Goal: Task Accomplishment & Management: Complete application form

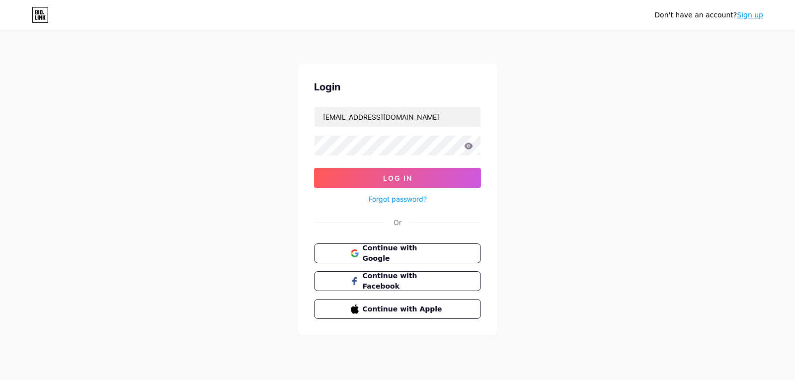
type input "[EMAIL_ADDRESS][DOMAIN_NAME]"
click at [362, 117] on input "muntaziralsafy6@gmail.com" at bounding box center [398, 117] width 166 height 20
click at [314, 168] on button "Log In" at bounding box center [397, 178] width 167 height 20
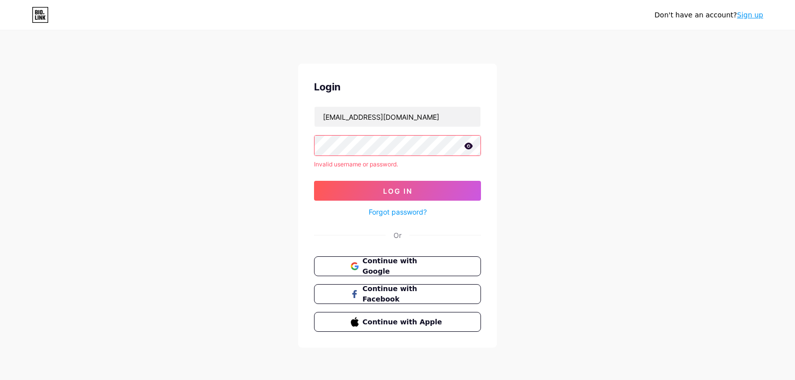
click at [398, 212] on link "Forgot password?" at bounding box center [398, 212] width 58 height 10
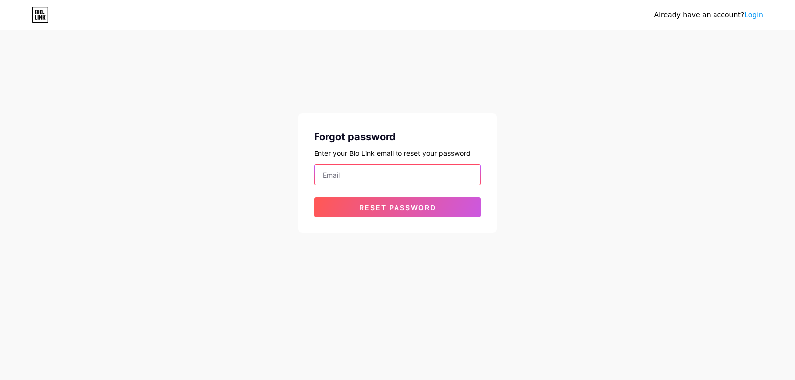
click at [426, 170] on input "email" at bounding box center [398, 175] width 166 height 20
paste input "[EMAIL_ADDRESS][DOMAIN_NAME]"
type input "[EMAIL_ADDRESS][DOMAIN_NAME]"
click at [314, 197] on button "Reset password" at bounding box center [397, 207] width 167 height 20
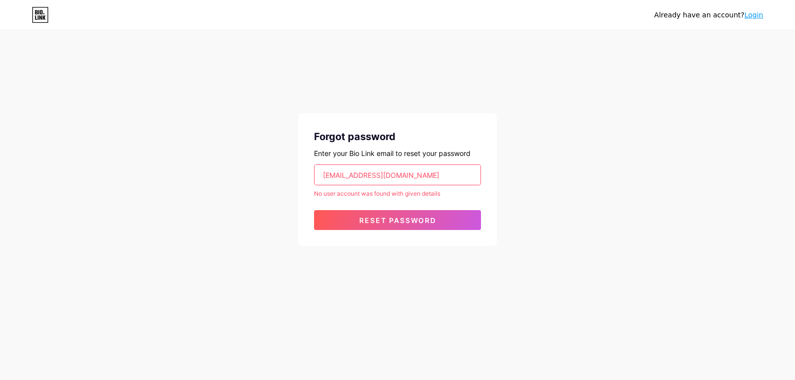
drag, startPoint x: 432, startPoint y: 180, endPoint x: 116, endPoint y: 205, distance: 316.5
click at [116, 205] on div "Already have an account? Login Forgot password Enter your Bio Link email to res…" at bounding box center [397, 139] width 795 height 278
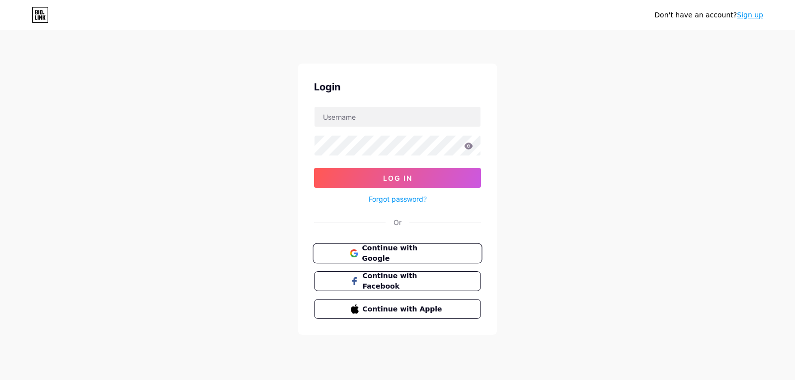
click at [345, 257] on button "Continue with Google" at bounding box center [397, 254] width 169 height 20
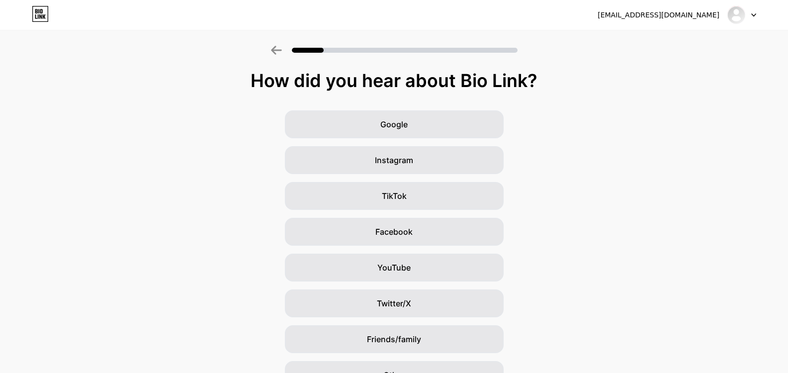
scroll to position [34, 0]
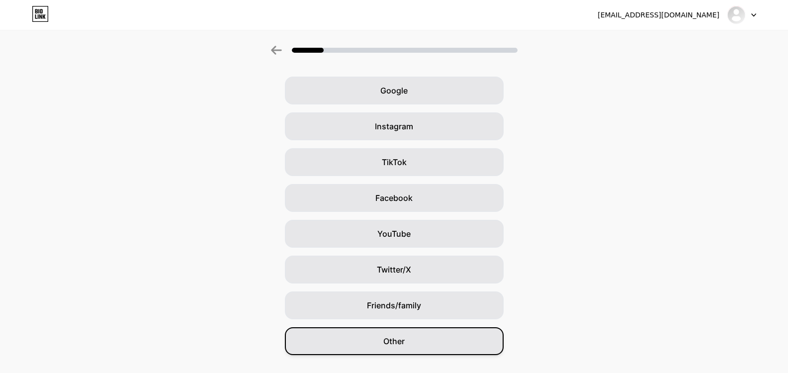
click at [373, 328] on div "Other" at bounding box center [394, 341] width 219 height 28
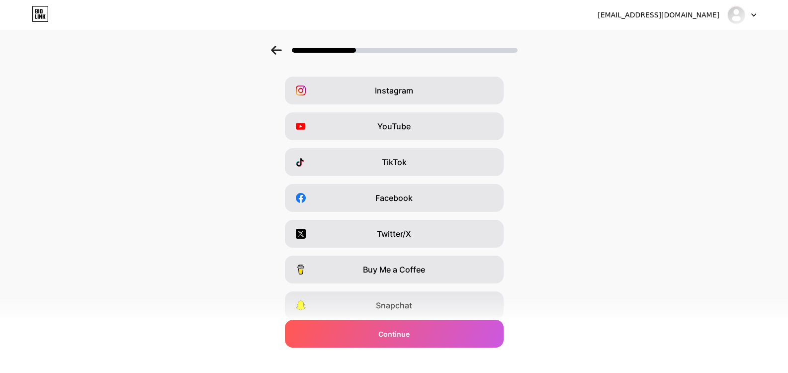
scroll to position [0, 0]
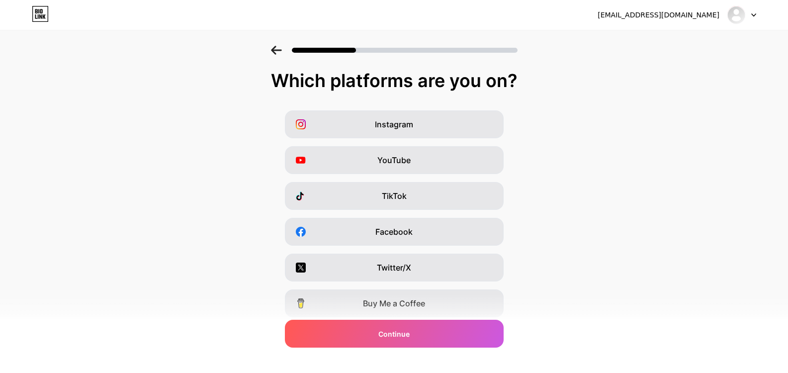
click at [373, 328] on div "Continue" at bounding box center [394, 334] width 219 height 28
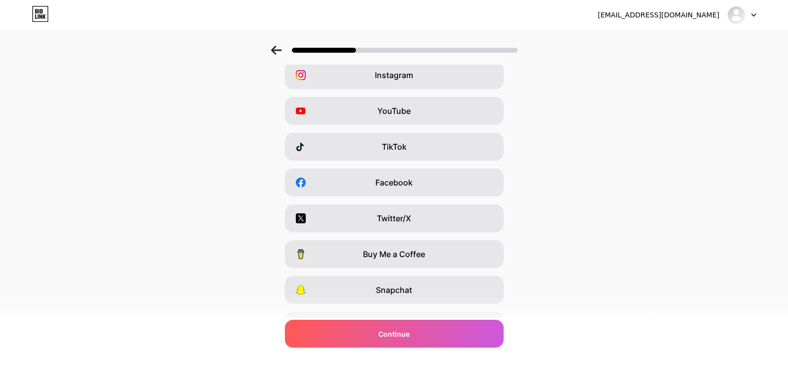
scroll to position [83, 0]
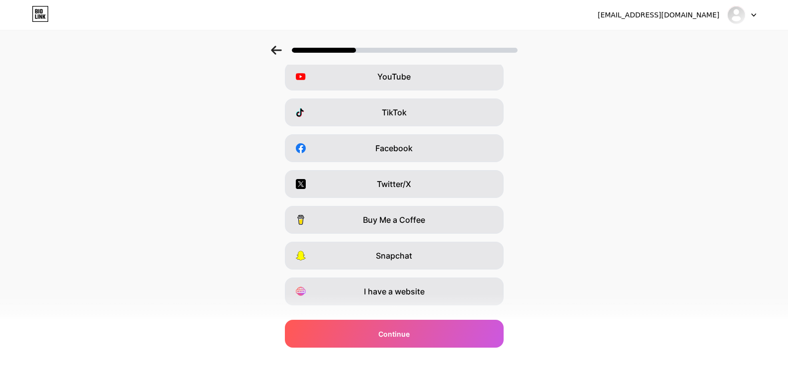
click at [306, 46] on icon at bounding box center [301, 41] width 10 height 10
click at [312, 135] on div "Instagram YouTube TikTok Facebook Twitter/X Buy Me a Coffee Snapchat I have a w…" at bounding box center [394, 166] width 778 height 278
click at [327, 90] on div "YouTube" at bounding box center [394, 77] width 219 height 28
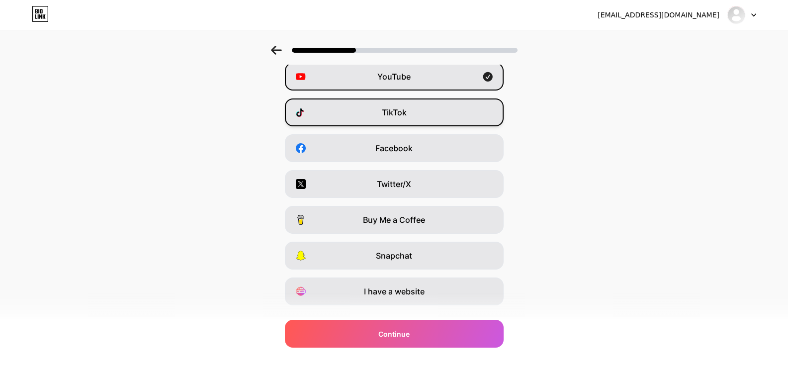
click at [336, 126] on div "TikTok" at bounding box center [394, 112] width 219 height 28
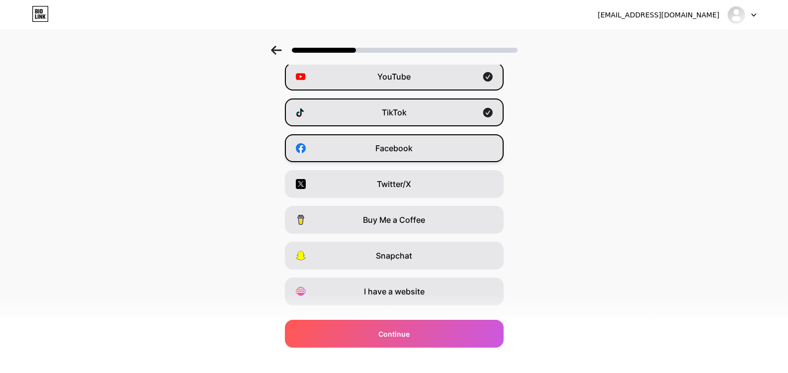
click at [343, 162] on div "Facebook" at bounding box center [394, 148] width 219 height 28
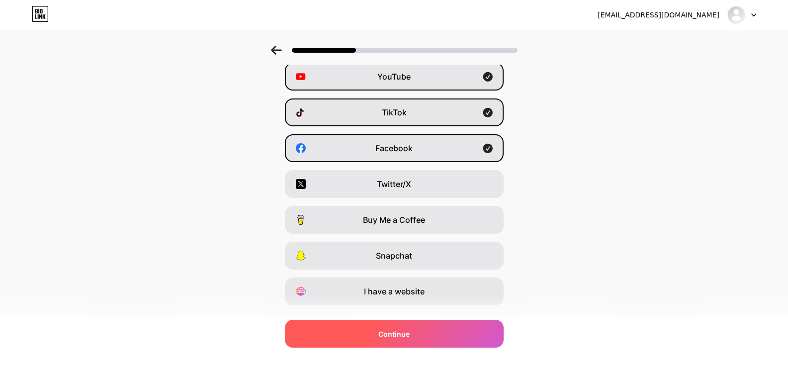
click at [383, 329] on span "Continue" at bounding box center [393, 334] width 31 height 10
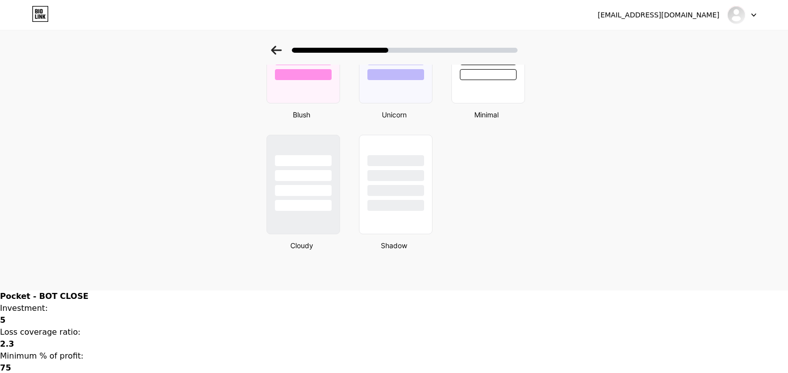
scroll to position [1060, 0]
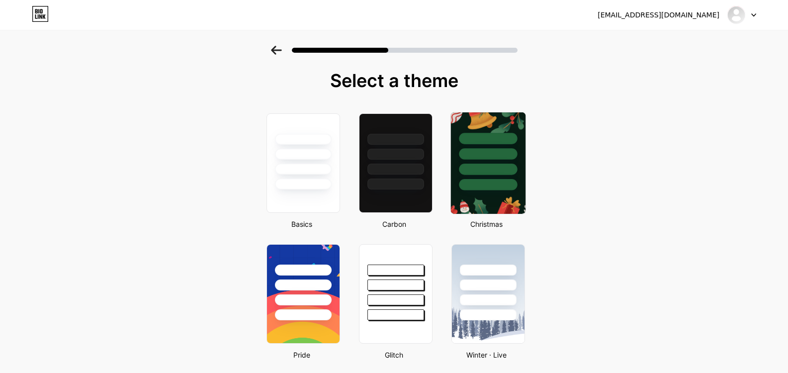
click at [496, 190] on div at bounding box center [487, 151] width 75 height 78
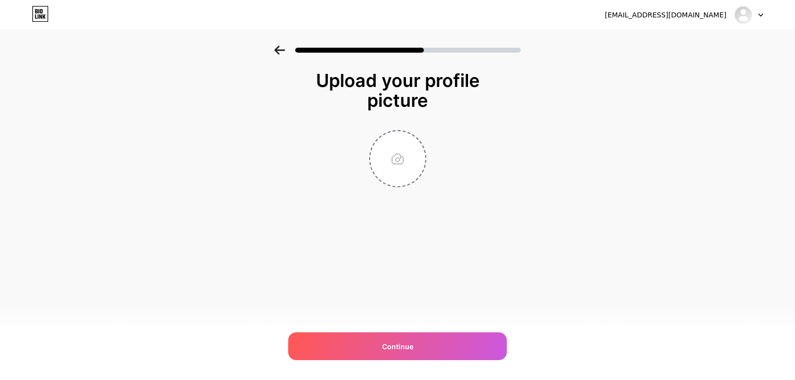
click at [758, 12] on div at bounding box center [749, 15] width 29 height 18
click at [656, 93] on div "Upload your profile picture Continue" at bounding box center [397, 141] width 795 height 191
click at [31, 15] on div "muntaziralsafy6@gmail.com Logout" at bounding box center [397, 15] width 795 height 18
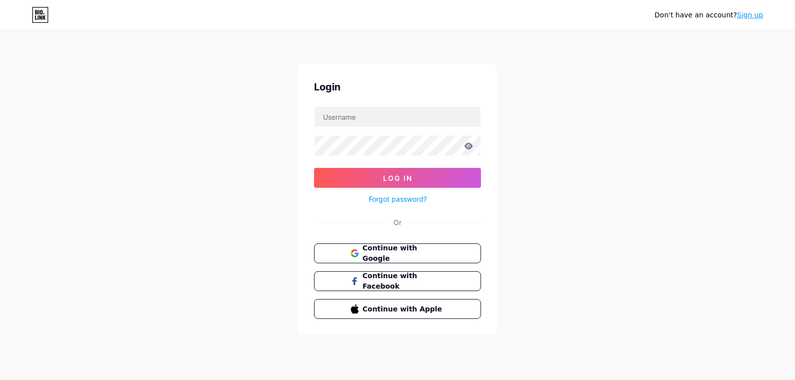
type input "[EMAIL_ADDRESS][DOMAIN_NAME]"
click at [395, 248] on span "Continue with Google" at bounding box center [403, 253] width 83 height 21
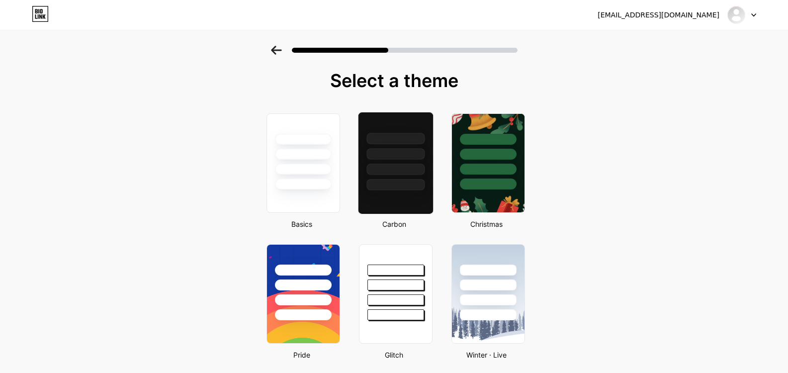
click at [382, 190] on div at bounding box center [395, 151] width 75 height 78
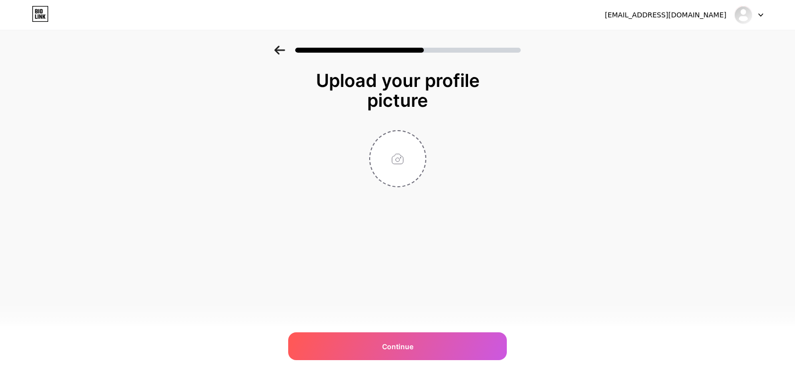
drag, startPoint x: 795, startPoint y: 50, endPoint x: 795, endPoint y: 93, distance: 43.2
click at [795, 93] on div "Upload your profile picture Continue" at bounding box center [397, 141] width 795 height 191
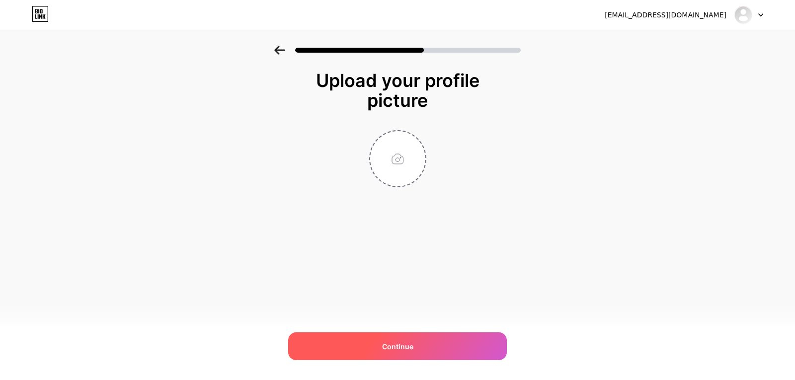
click at [461, 338] on div "Continue" at bounding box center [397, 346] width 219 height 28
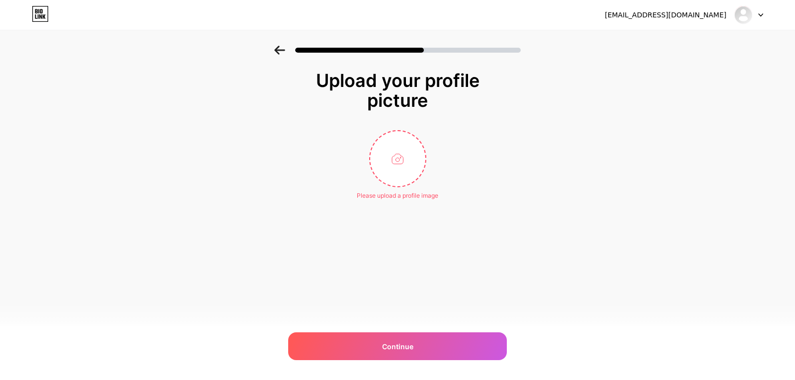
click at [433, 200] on div "Please upload a profile image" at bounding box center [398, 195] width 82 height 9
drag, startPoint x: 795, startPoint y: 87, endPoint x: 795, endPoint y: 122, distance: 34.8
click at [795, 122] on div "Upload your profile picture Please upload a profile image Continue" at bounding box center [397, 148] width 795 height 204
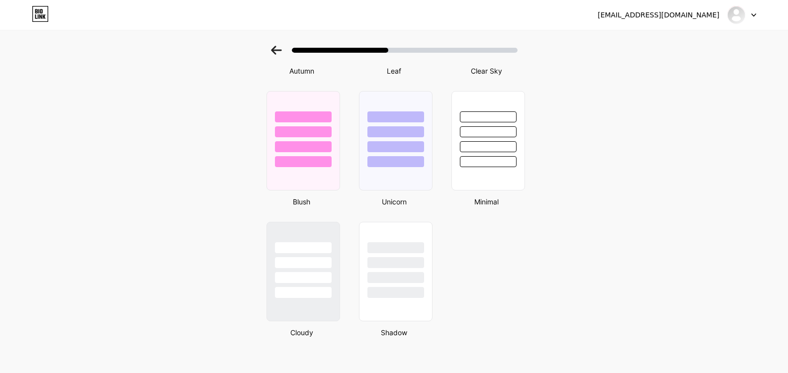
scroll to position [1060, 0]
